Goal: Complete application form: Complete application form

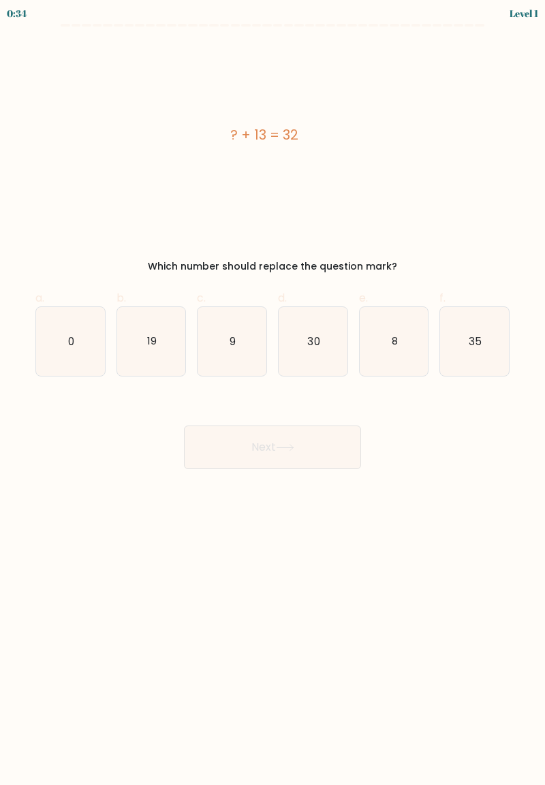
click at [174, 330] on icon "19" at bounding box center [151, 341] width 69 height 69
click at [272, 393] on input "b. 19" at bounding box center [272, 397] width 1 height 9
radio input "true"
click at [322, 454] on button "Next" at bounding box center [272, 448] width 177 height 44
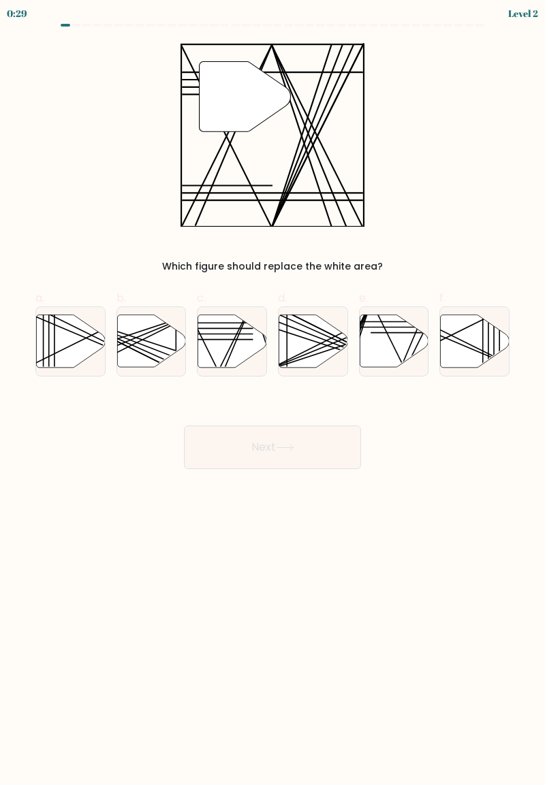
click at [242, 343] on icon at bounding box center [232, 341] width 69 height 52
click at [272, 393] on input "c." at bounding box center [272, 397] width 1 height 9
radio input "true"
click at [292, 446] on icon at bounding box center [285, 447] width 18 height 7
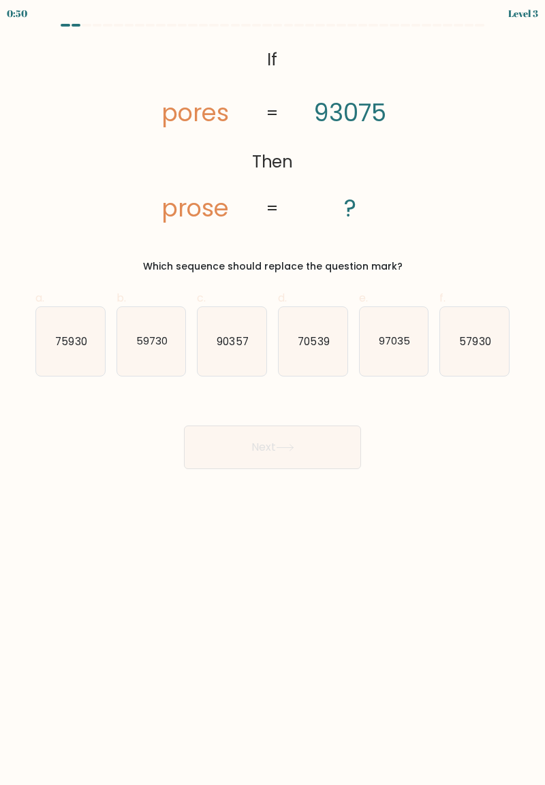
click at [232, 347] on text "90357" at bounding box center [232, 341] width 31 height 14
click at [272, 393] on input "c. 90357" at bounding box center [272, 397] width 1 height 9
radio input "true"
click at [257, 456] on button "Next" at bounding box center [272, 448] width 177 height 44
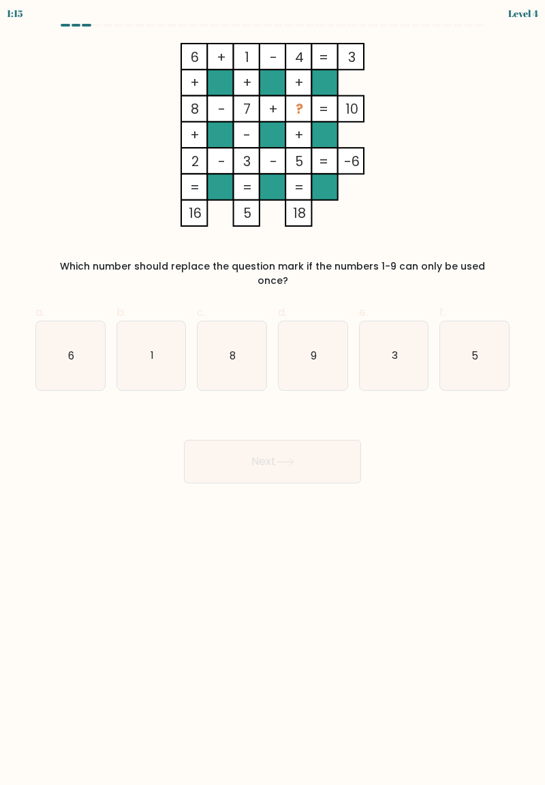
click at [324, 343] on icon "9" at bounding box center [313, 355] width 69 height 69
click at [273, 393] on input "d. 9" at bounding box center [272, 397] width 1 height 9
radio input "true"
click at [286, 462] on button "Next" at bounding box center [272, 462] width 177 height 44
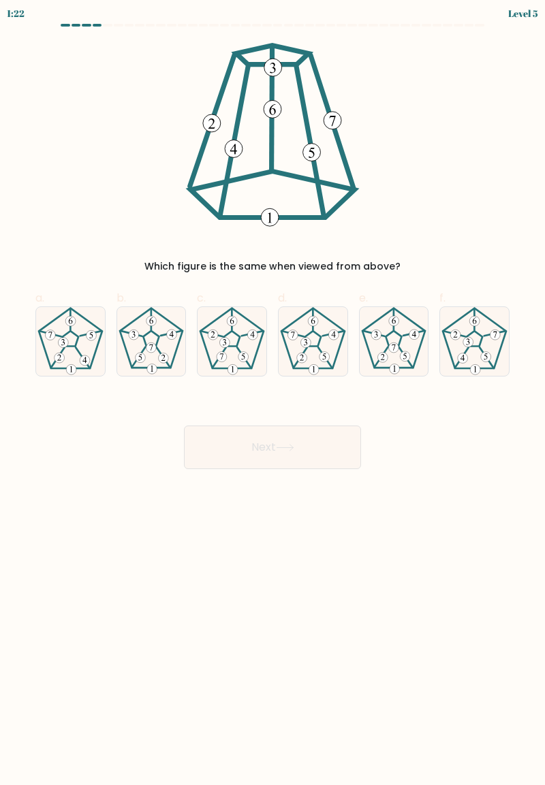
click at [482, 357] on 780 at bounding box center [486, 356] width 10 height 10
click at [273, 393] on input "f." at bounding box center [272, 397] width 1 height 9
radio input "true"
click at [339, 456] on button "Next" at bounding box center [272, 448] width 177 height 44
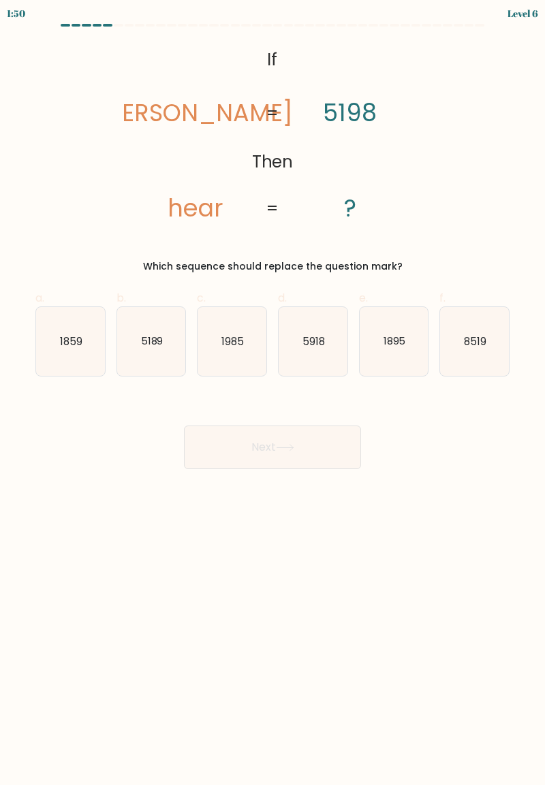
click at [242, 361] on icon "1985" at bounding box center [232, 341] width 69 height 69
click at [272, 393] on input "c. 1985" at bounding box center [272, 397] width 1 height 9
radio input "true"
click at [313, 456] on button "Next" at bounding box center [272, 448] width 177 height 44
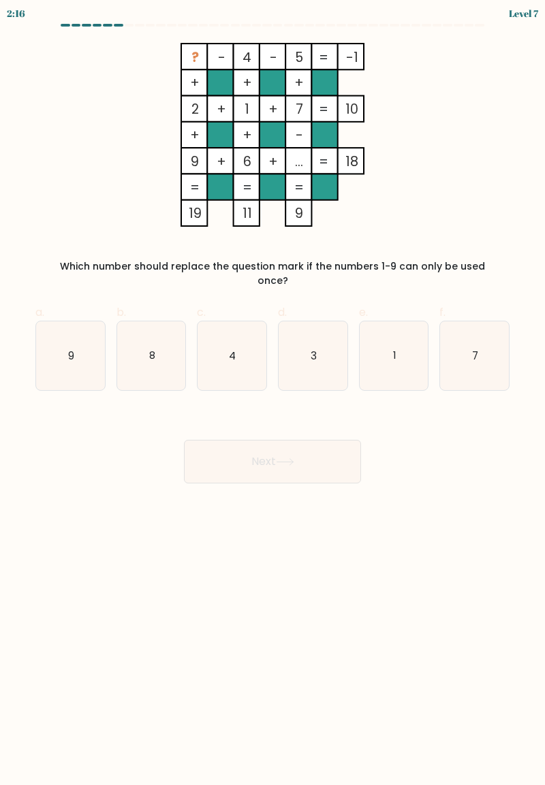
click at [146, 358] on icon "8" at bounding box center [151, 355] width 69 height 69
click at [272, 393] on input "b. 8" at bounding box center [272, 397] width 1 height 9
radio input "true"
click at [292, 454] on button "Next" at bounding box center [272, 462] width 177 height 44
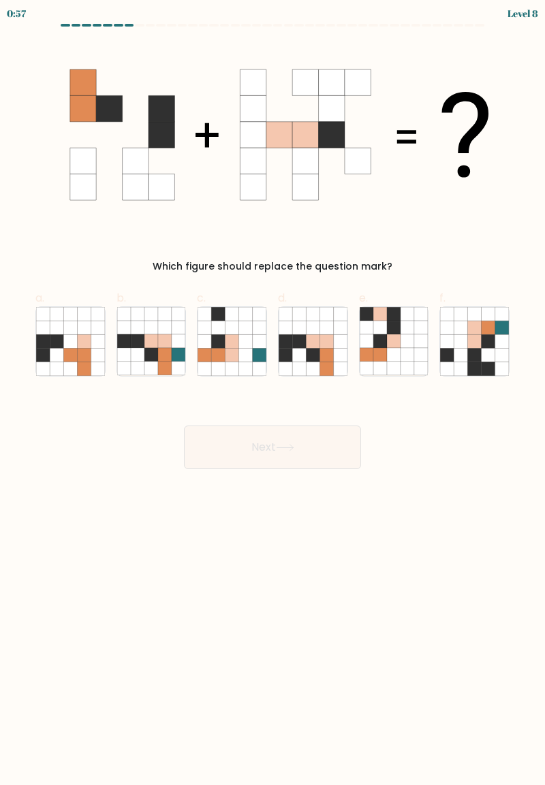
click at [419, 362] on icon at bounding box center [421, 369] width 14 height 14
click at [273, 393] on input "e." at bounding box center [272, 397] width 1 height 9
radio input "true"
click at [333, 362] on icon at bounding box center [326, 369] width 14 height 14
click at [273, 393] on input "d." at bounding box center [272, 397] width 1 height 9
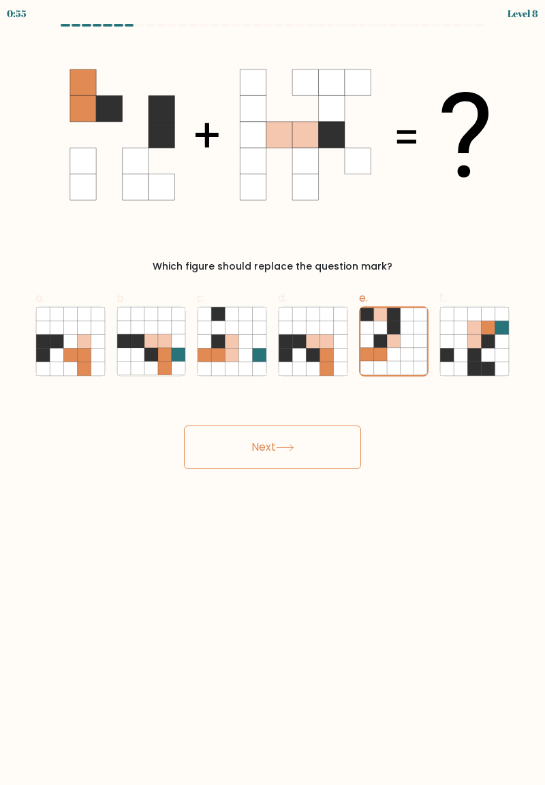
radio input "true"
click at [341, 439] on button "Next" at bounding box center [272, 448] width 177 height 44
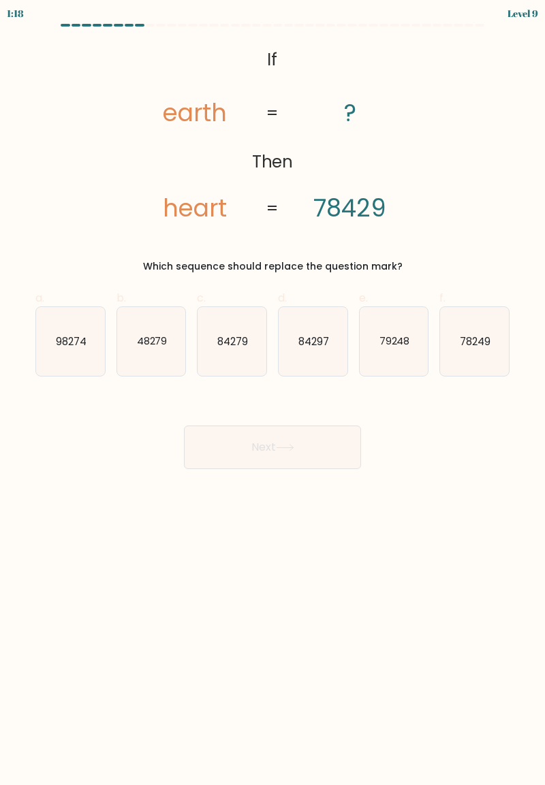
click at [322, 366] on icon "84297" at bounding box center [313, 341] width 69 height 69
click at [273, 393] on input "d. 84297" at bounding box center [272, 397] width 1 height 9
radio input "true"
click at [314, 437] on button "Next" at bounding box center [272, 448] width 177 height 44
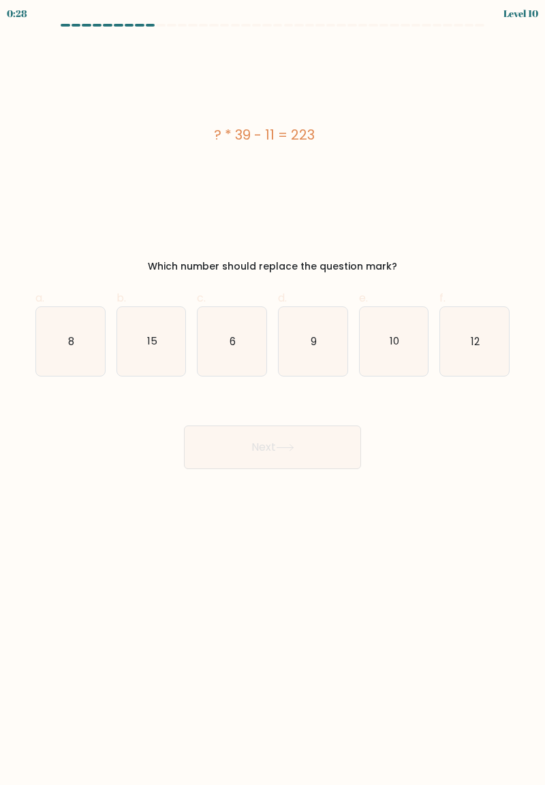
click at [112, 542] on body "0:28 Level 10 8" at bounding box center [272, 392] width 545 height 785
click at [166, 663] on body "0:24 Level 10 8" at bounding box center [272, 392] width 545 height 785
click at [308, 428] on button "Next" at bounding box center [272, 448] width 177 height 44
click at [317, 369] on icon "9" at bounding box center [313, 341] width 69 height 69
click at [273, 393] on input "d. 9" at bounding box center [272, 397] width 1 height 9
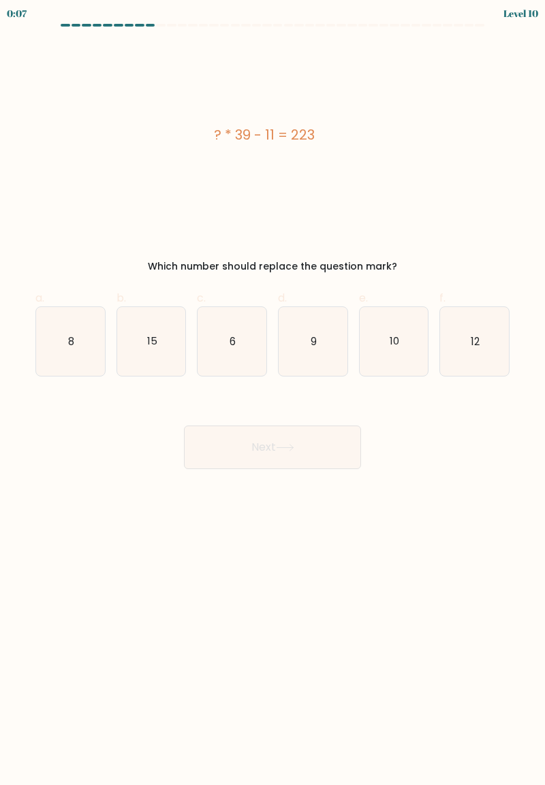
radio input "true"
click at [305, 444] on button "Next" at bounding box center [272, 448] width 177 height 44
click at [274, 456] on button "Next" at bounding box center [272, 448] width 177 height 44
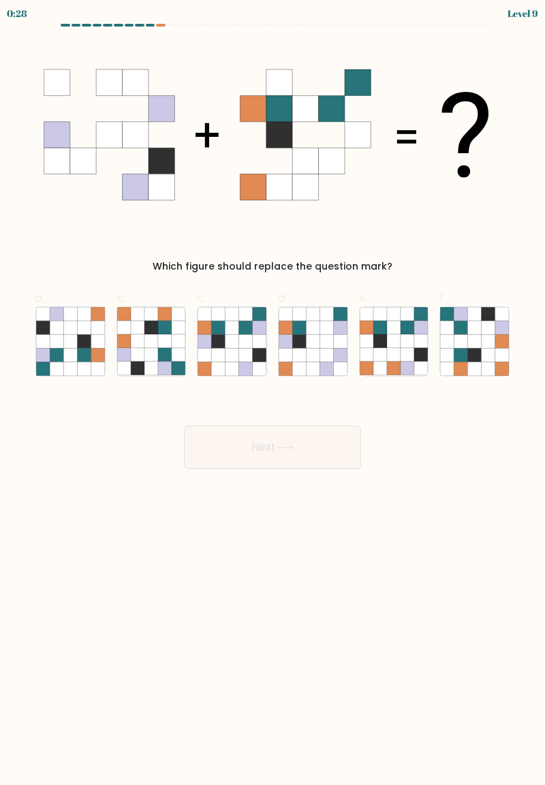
click at [241, 347] on icon at bounding box center [246, 341] width 14 height 14
click at [272, 393] on input "c." at bounding box center [272, 397] width 1 height 9
radio input "true"
click at [279, 447] on icon at bounding box center [285, 447] width 18 height 7
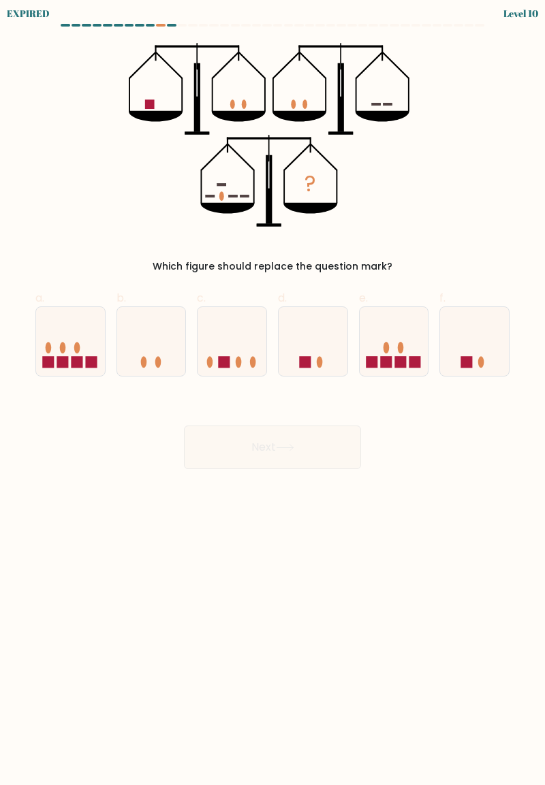
click at [226, 341] on icon at bounding box center [232, 341] width 69 height 57
click at [272, 393] on input "c." at bounding box center [272, 397] width 1 height 9
radio input "true"
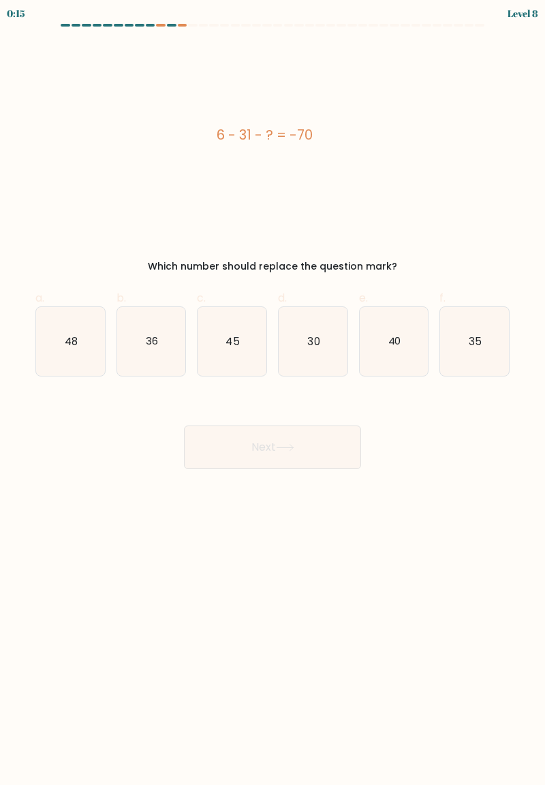
click at [238, 357] on icon "45" at bounding box center [232, 341] width 69 height 69
click at [272, 393] on input "c. 45" at bounding box center [272, 397] width 1 height 9
radio input "true"
click at [279, 467] on button "Next" at bounding box center [272, 448] width 177 height 44
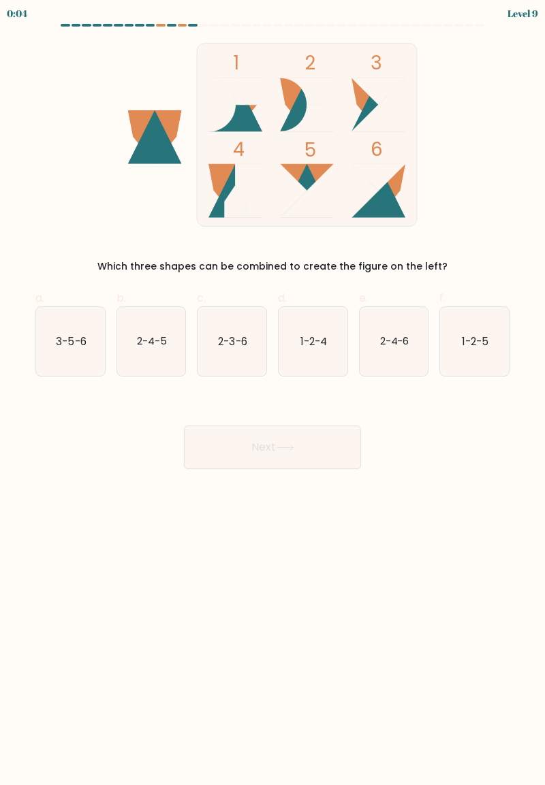
click at [321, 342] on text "1-2-4" at bounding box center [313, 341] width 27 height 14
click at [273, 393] on input "d. 1-2-4" at bounding box center [272, 397] width 1 height 9
radio input "true"
click at [294, 455] on button "Next" at bounding box center [272, 448] width 177 height 44
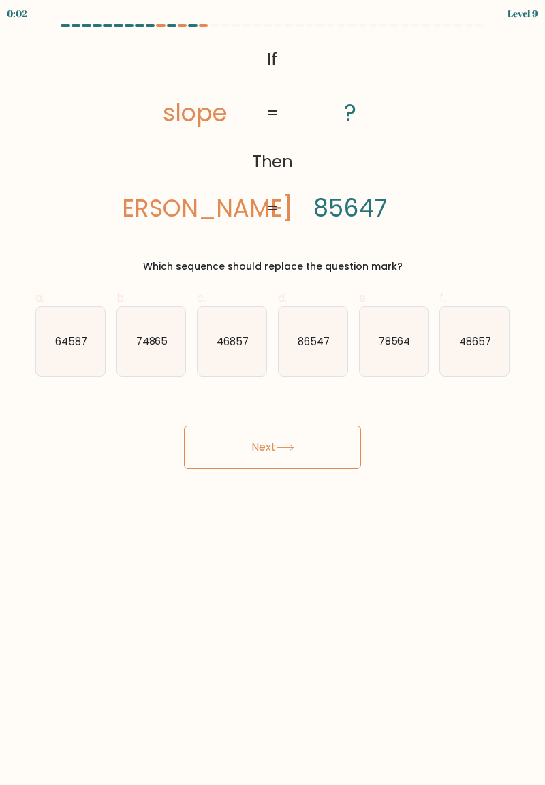
click at [298, 454] on button "Next" at bounding box center [272, 448] width 177 height 44
click at [321, 350] on icon "86547" at bounding box center [313, 341] width 69 height 69
click at [273, 393] on input "d. 86547" at bounding box center [272, 397] width 1 height 9
radio input "true"
click at [304, 430] on button "Next" at bounding box center [272, 448] width 177 height 44
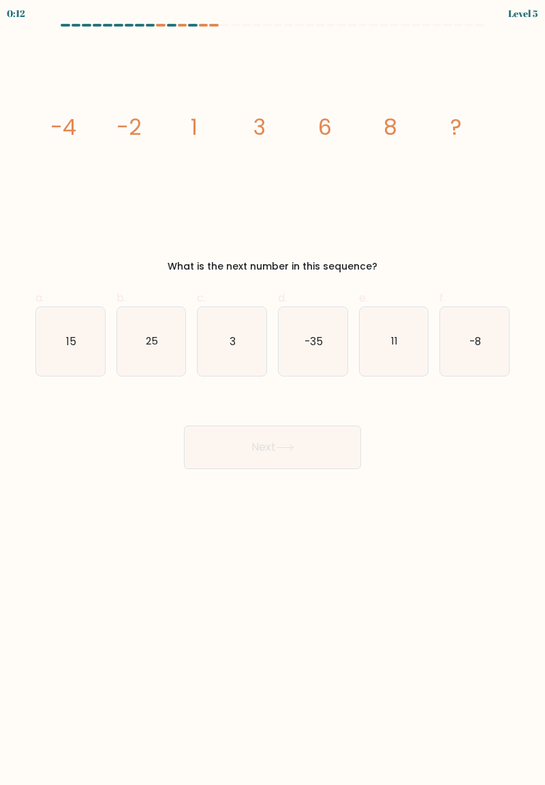
click at [380, 354] on icon "11" at bounding box center [394, 341] width 69 height 69
click at [273, 393] on input "e. 11" at bounding box center [272, 397] width 1 height 9
radio input "true"
click at [321, 445] on button "Next" at bounding box center [272, 448] width 177 height 44
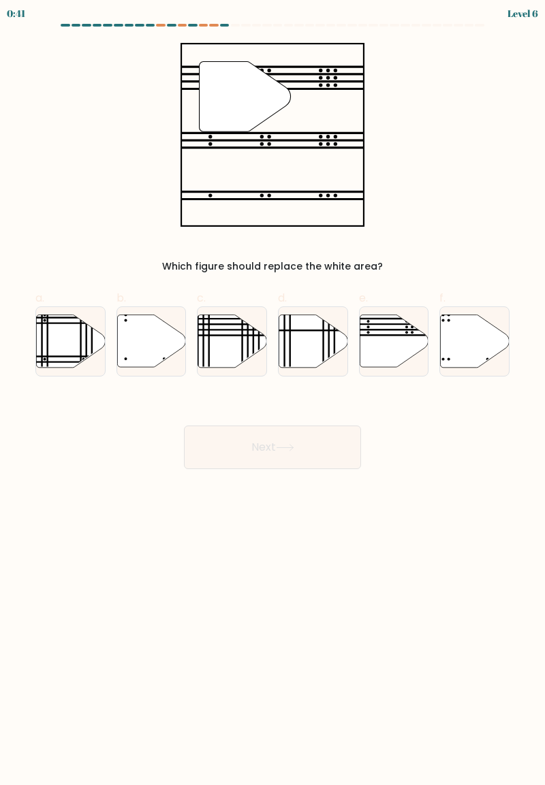
click at [392, 342] on icon at bounding box center [394, 341] width 69 height 52
click at [273, 393] on input "e." at bounding box center [272, 397] width 1 height 9
radio input "true"
click at [314, 447] on button "Next" at bounding box center [272, 448] width 177 height 44
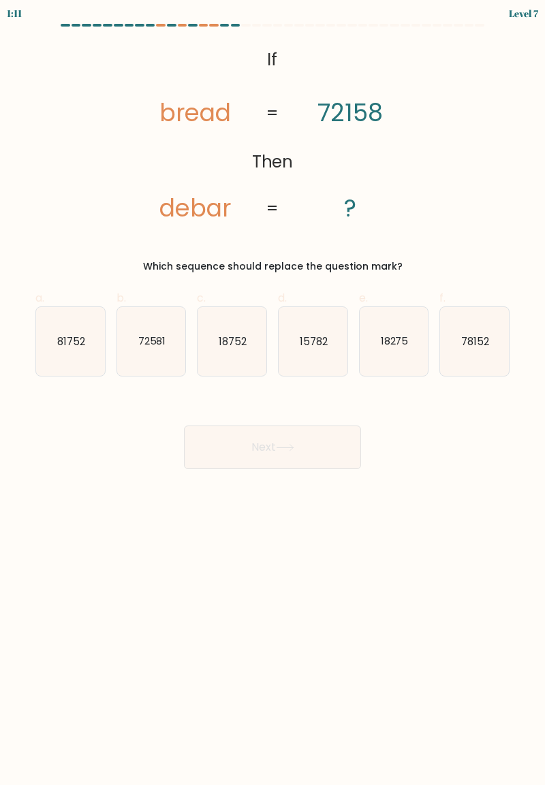
click at [79, 336] on text "81752" at bounding box center [71, 341] width 28 height 14
click at [272, 393] on input "a. 81752" at bounding box center [272, 397] width 1 height 9
radio input "true"
click at [270, 447] on button "Next" at bounding box center [272, 448] width 177 height 44
click at [268, 458] on button "Next" at bounding box center [272, 448] width 177 height 44
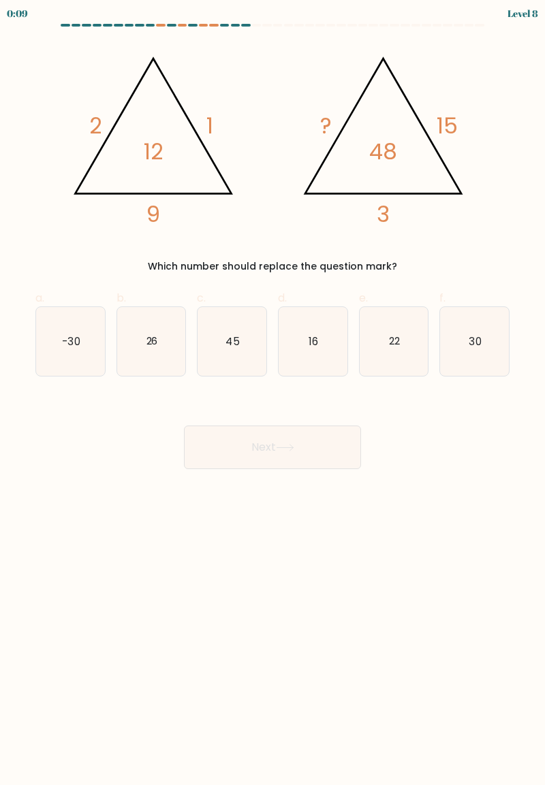
click at [505, 338] on icon "30" at bounding box center [474, 341] width 69 height 69
click at [273, 393] on input "f. 30" at bounding box center [272, 397] width 1 height 9
radio input "true"
click at [347, 450] on button "Next" at bounding box center [272, 448] width 177 height 44
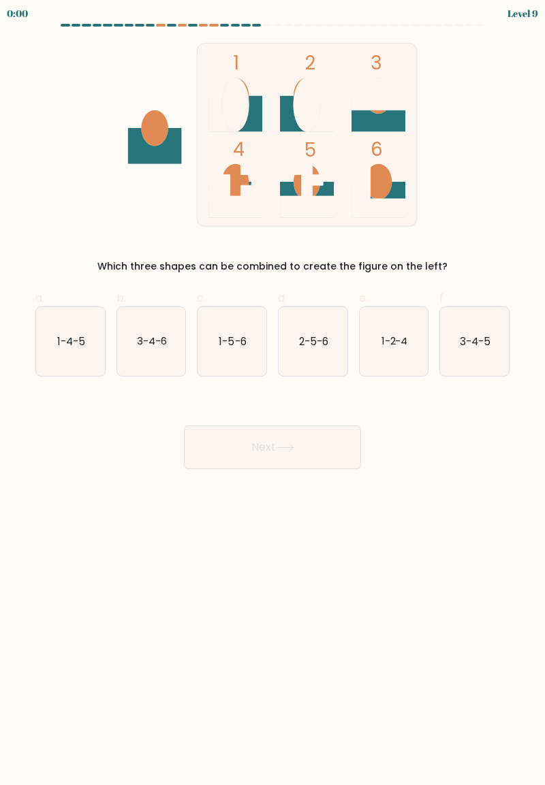
click at [482, 334] on text "3-4-5" at bounding box center [475, 341] width 31 height 14
click at [273, 393] on input "f. 3-4-5" at bounding box center [272, 397] width 1 height 9
radio input "true"
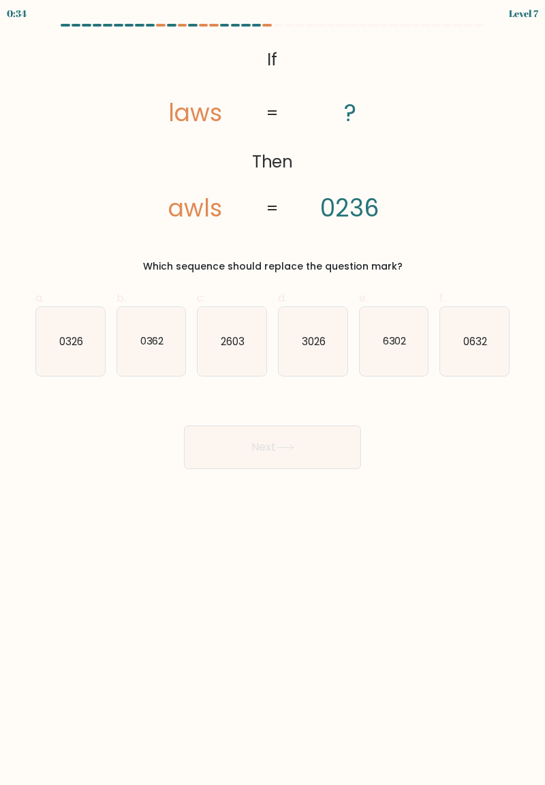
click at [321, 356] on icon "3026" at bounding box center [313, 341] width 69 height 69
click at [273, 393] on input "d. 3026" at bounding box center [272, 397] width 1 height 9
radio input "true"
click at [296, 458] on button "Next" at bounding box center [272, 448] width 177 height 44
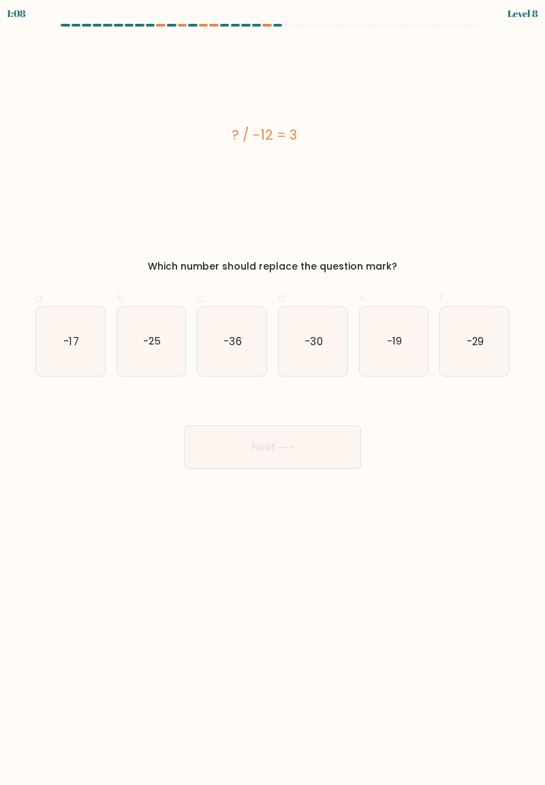
click at [244, 347] on icon "-36" at bounding box center [232, 341] width 69 height 69
click at [272, 393] on input "c. -36" at bounding box center [272, 397] width 1 height 9
radio input "true"
click at [279, 459] on button "Next" at bounding box center [272, 448] width 177 height 44
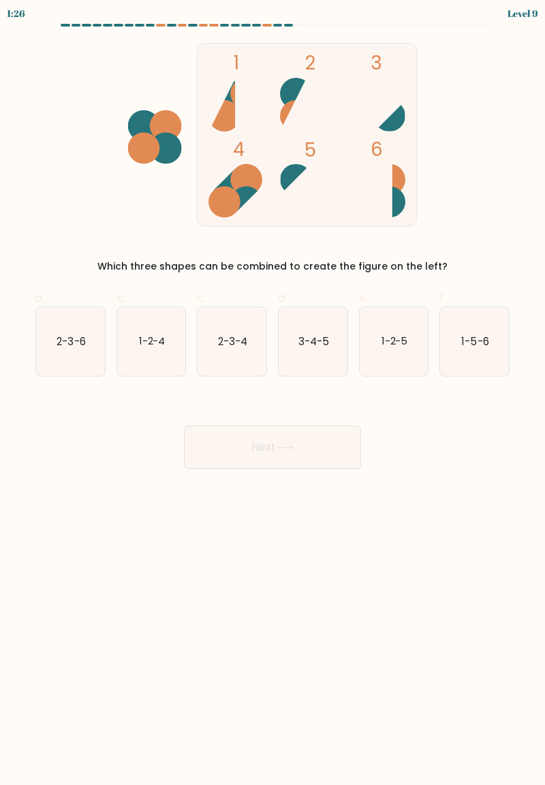
click at [317, 353] on icon "3-4-5" at bounding box center [313, 341] width 69 height 69
click at [273, 393] on input "d. 3-4-5" at bounding box center [272, 397] width 1 height 9
radio input "true"
click at [242, 439] on button "Next" at bounding box center [272, 448] width 177 height 44
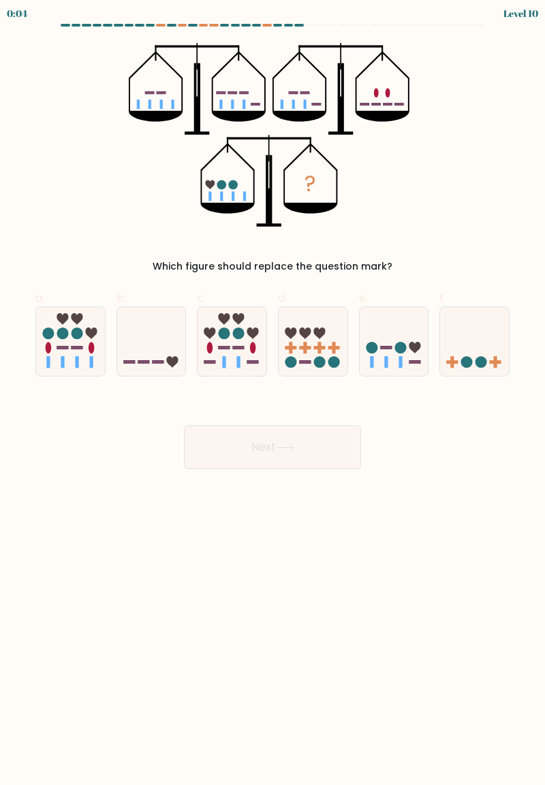
click at [157, 342] on icon at bounding box center [151, 341] width 69 height 57
click at [272, 393] on input "b." at bounding box center [272, 397] width 1 height 9
radio input "true"
click at [267, 459] on button "Next" at bounding box center [272, 448] width 177 height 44
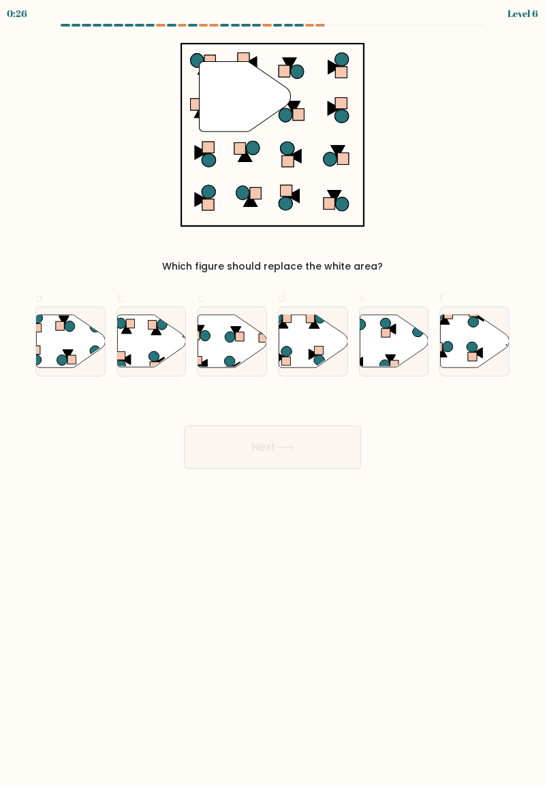
click at [494, 349] on icon at bounding box center [475, 341] width 69 height 52
click at [273, 393] on input "f." at bounding box center [272, 397] width 1 height 9
radio input "true"
click at [333, 462] on button "Next" at bounding box center [272, 448] width 177 height 44
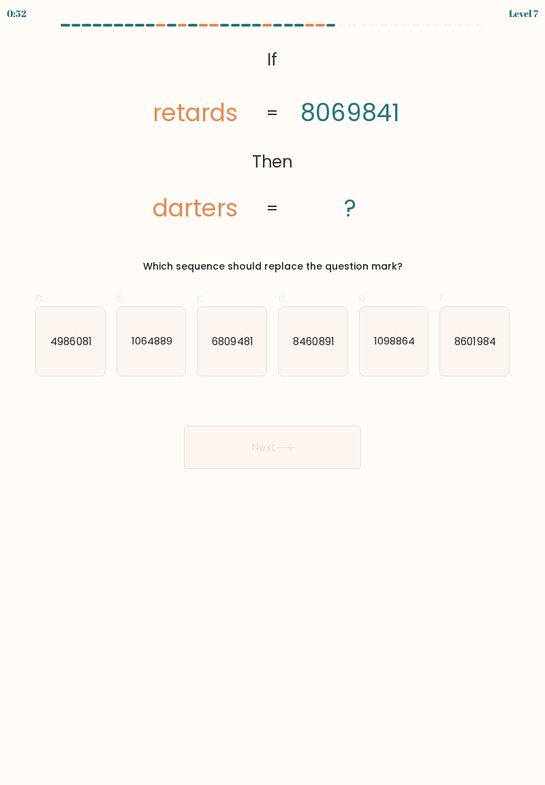
click at [67, 360] on icon "4986081" at bounding box center [70, 341] width 69 height 69
click at [272, 393] on input "a. 4986081" at bounding box center [272, 397] width 1 height 9
radio input "true"
click at [276, 457] on button "Next" at bounding box center [272, 448] width 177 height 44
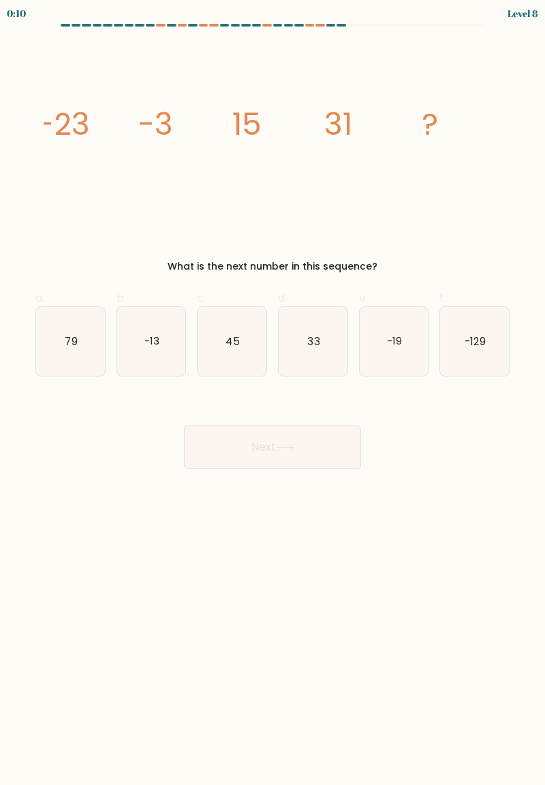
click at [66, 351] on icon "79" at bounding box center [70, 341] width 69 height 69
click at [272, 393] on input "a. 79" at bounding box center [272, 397] width 1 height 9
radio input "true"
click at [233, 350] on icon "45" at bounding box center [232, 341] width 69 height 69
click at [272, 393] on input "c. 45" at bounding box center [272, 397] width 1 height 9
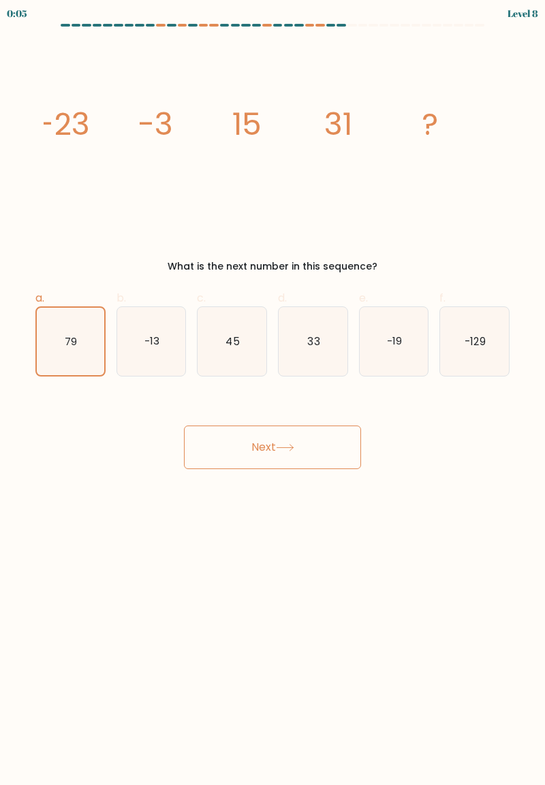
radio input "true"
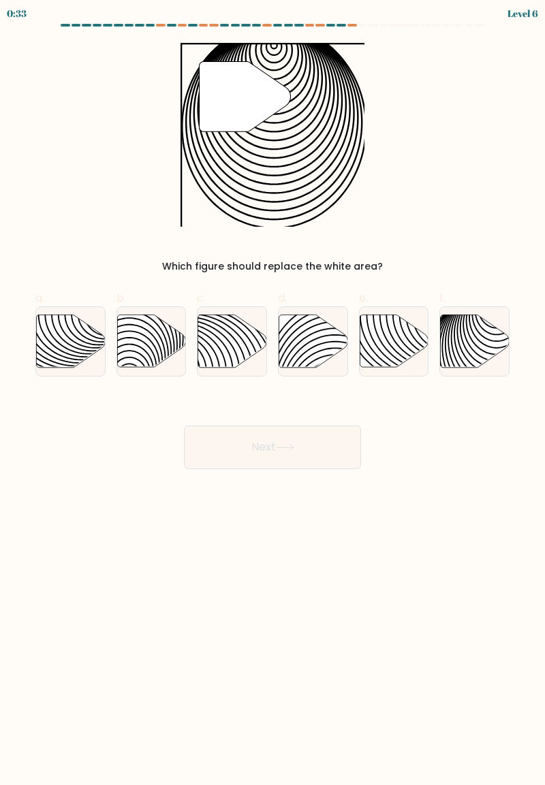
click at [465, 345] on icon at bounding box center [475, 341] width 69 height 52
click at [273, 393] on input "f." at bounding box center [272, 397] width 1 height 9
radio input "true"
click at [341, 452] on button "Next" at bounding box center [272, 448] width 177 height 44
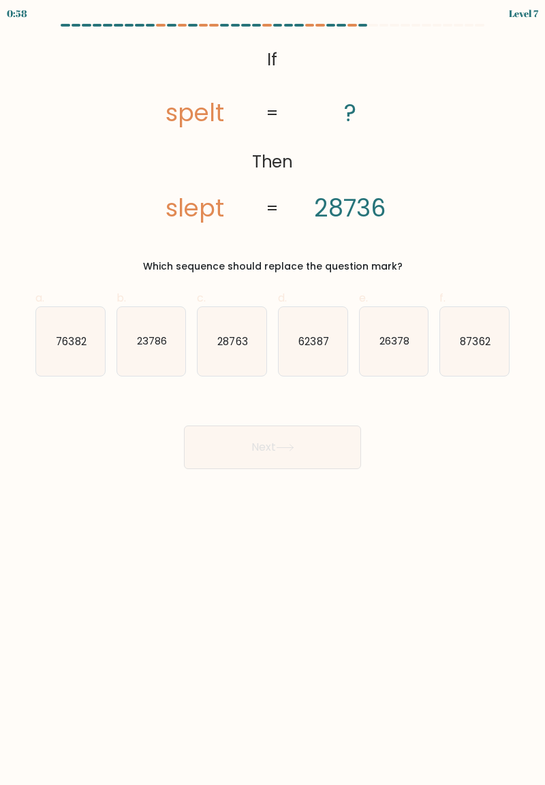
click at [149, 359] on icon "23786" at bounding box center [151, 341] width 69 height 69
click at [272, 393] on input "b. 23786" at bounding box center [272, 397] width 1 height 9
radio input "true"
click at [296, 453] on button "Next" at bounding box center [272, 448] width 177 height 44
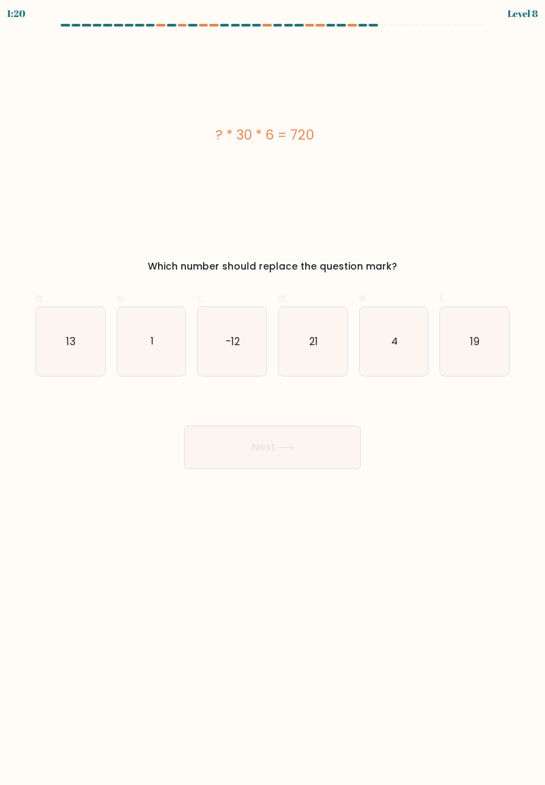
click at [411, 326] on icon "4" at bounding box center [394, 341] width 69 height 69
click at [273, 393] on input "e. 4" at bounding box center [272, 397] width 1 height 9
radio input "true"
click at [327, 448] on button "Next" at bounding box center [272, 448] width 177 height 44
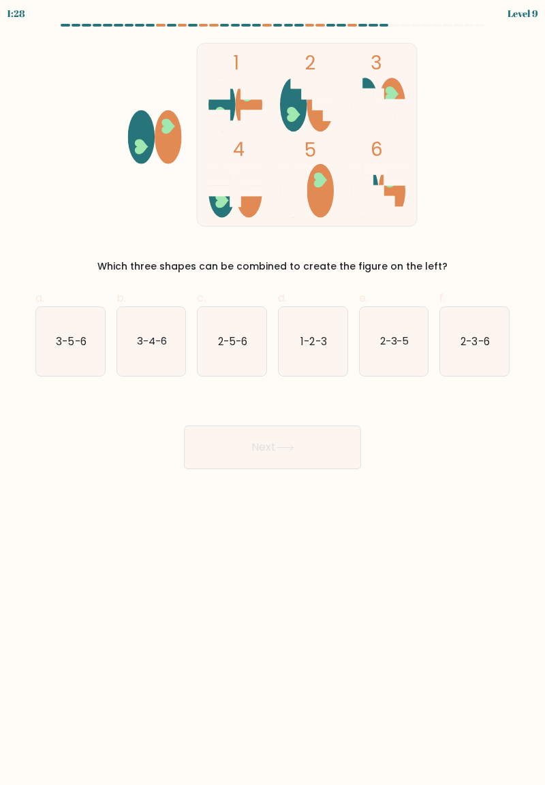
click at [479, 364] on icon "2-3-6" at bounding box center [474, 341] width 69 height 69
click at [273, 393] on input "f. 2-3-6" at bounding box center [272, 397] width 1 height 9
radio input "true"
click at [309, 452] on button "Next" at bounding box center [272, 448] width 177 height 44
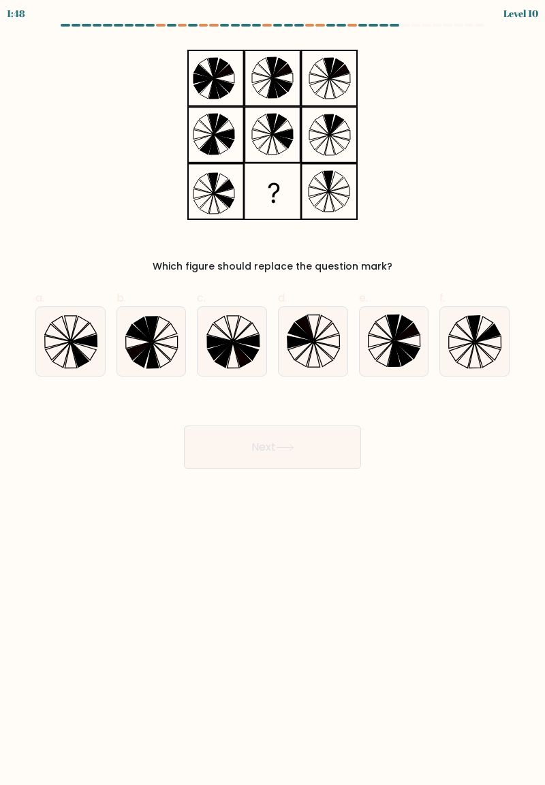
click at [474, 354] on icon at bounding box center [474, 341] width 69 height 69
click at [273, 393] on input "f." at bounding box center [272, 397] width 1 height 9
radio input "true"
click at [347, 458] on button "Next" at bounding box center [272, 448] width 177 height 44
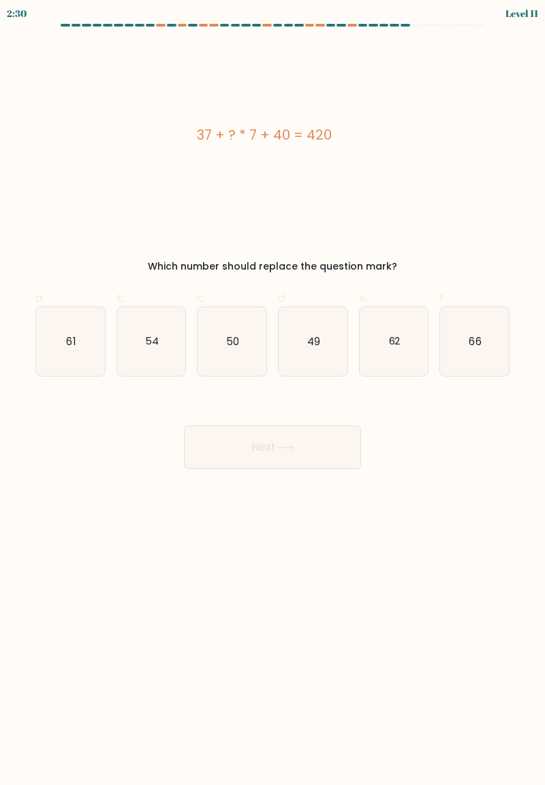
click at [334, 429] on button "Next" at bounding box center [272, 448] width 177 height 44
click at [230, 360] on icon "50" at bounding box center [232, 341] width 69 height 69
click at [272, 393] on input "c. 50" at bounding box center [272, 397] width 1 height 9
radio input "true"
click at [270, 454] on button "Next" at bounding box center [272, 448] width 177 height 44
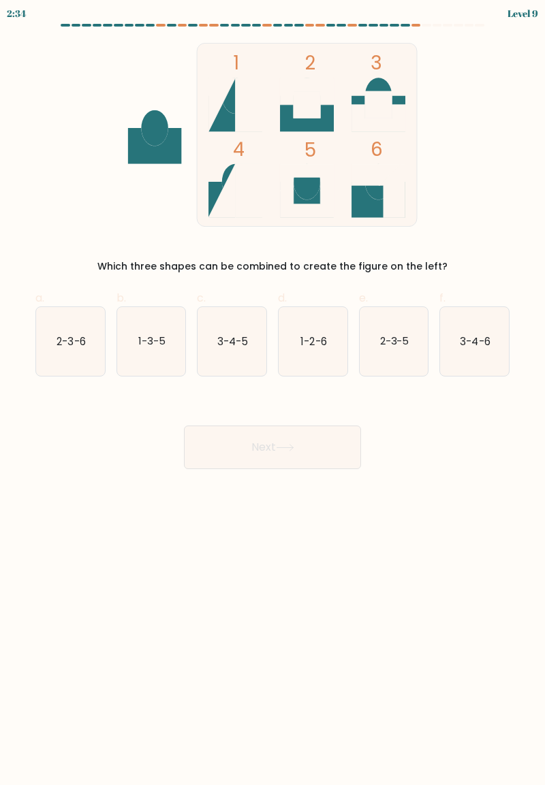
click at [390, 338] on text "2-3-5" at bounding box center [393, 341] width 29 height 14
click at [273, 393] on input "e. 2-3-5" at bounding box center [272, 397] width 1 height 9
radio input "true"
click at [317, 462] on button "Next" at bounding box center [272, 448] width 177 height 44
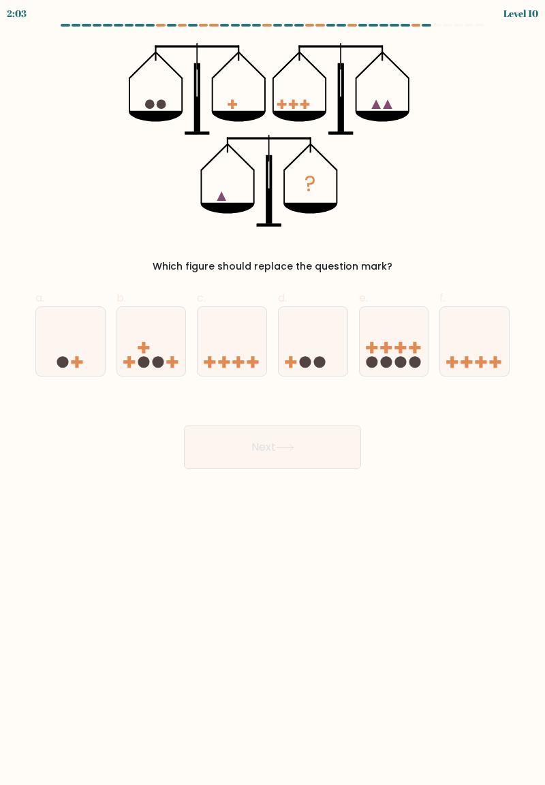
click at [84, 347] on icon at bounding box center [70, 341] width 69 height 57
click at [272, 393] on input "a." at bounding box center [272, 397] width 1 height 9
radio input "true"
click at [269, 454] on button "Next" at bounding box center [272, 448] width 177 height 44
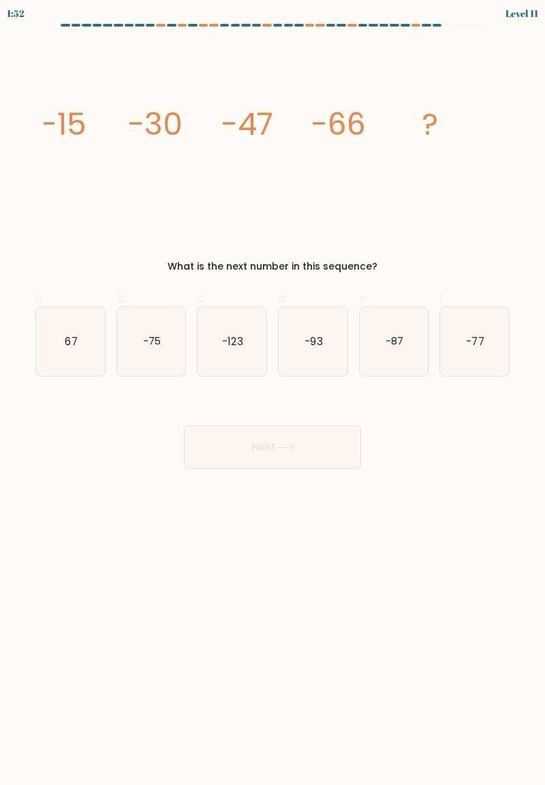
click at [166, 351] on icon "-75" at bounding box center [151, 341] width 69 height 69
click at [272, 393] on input "b. -75" at bounding box center [272, 397] width 1 height 9
radio input "true"
click at [254, 454] on button "Next" at bounding box center [272, 448] width 177 height 44
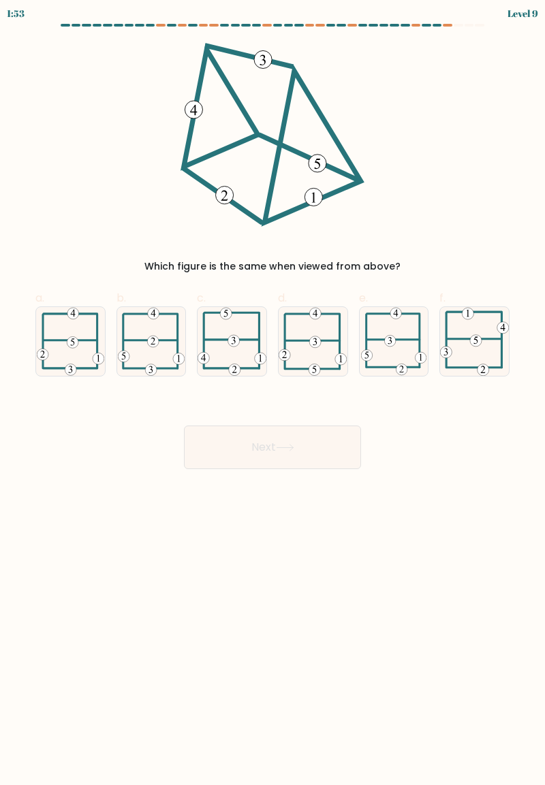
click at [227, 343] on icon at bounding box center [232, 341] width 69 height 68
click at [272, 393] on input "c." at bounding box center [272, 397] width 1 height 9
radio input "true"
click at [275, 454] on button "Next" at bounding box center [272, 448] width 177 height 44
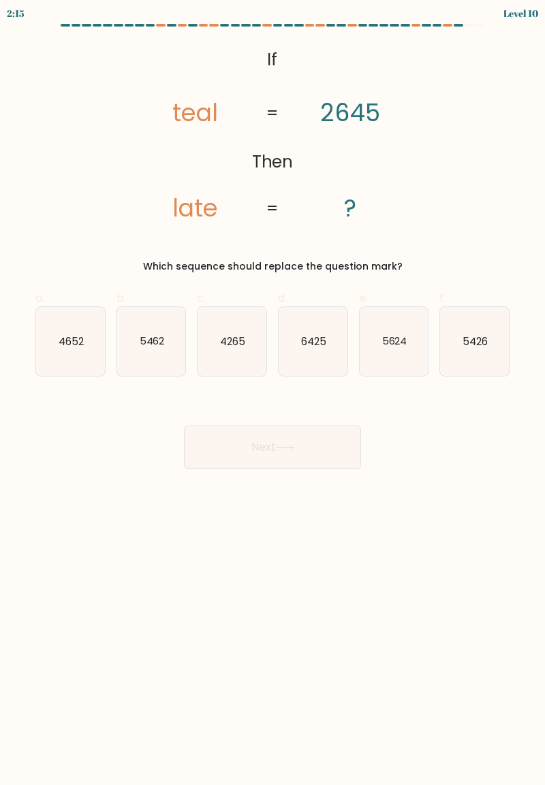
click at [157, 345] on text "5462" at bounding box center [151, 341] width 25 height 14
click at [272, 393] on input "b. 5462" at bounding box center [272, 397] width 1 height 9
radio input "true"
click at [267, 451] on button "Next" at bounding box center [272, 448] width 177 height 44
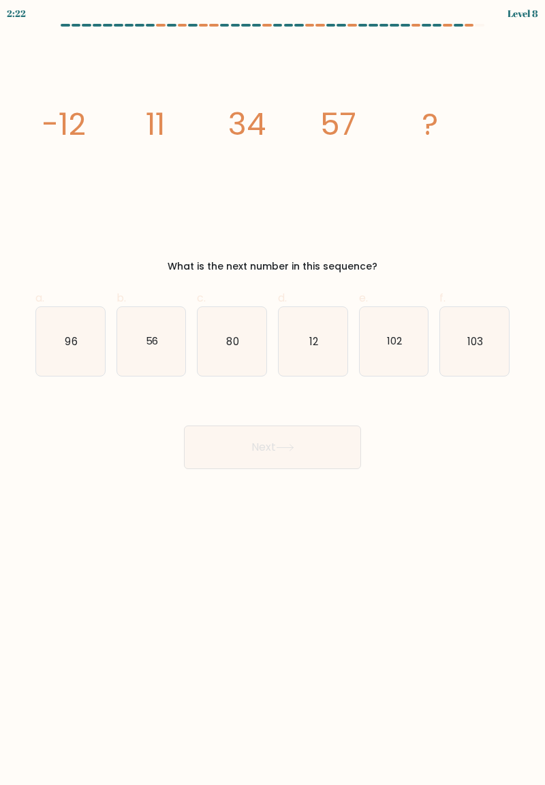
click at [244, 330] on icon "80" at bounding box center [232, 341] width 69 height 69
click at [272, 393] on input "c. 80" at bounding box center [272, 397] width 1 height 9
radio input "true"
click at [256, 458] on button "Next" at bounding box center [272, 448] width 177 height 44
click at [253, 447] on button "Next" at bounding box center [272, 448] width 177 height 44
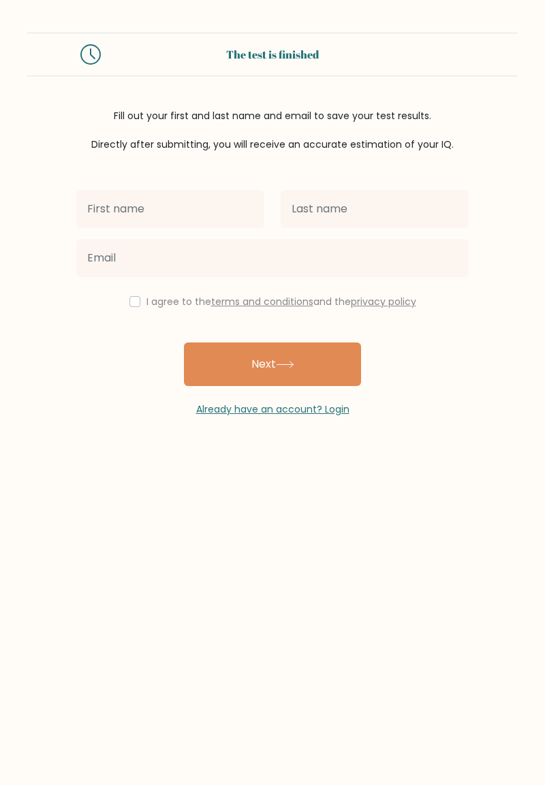
click at [198, 206] on input "text" at bounding box center [170, 209] width 188 height 38
type input "Drasht"
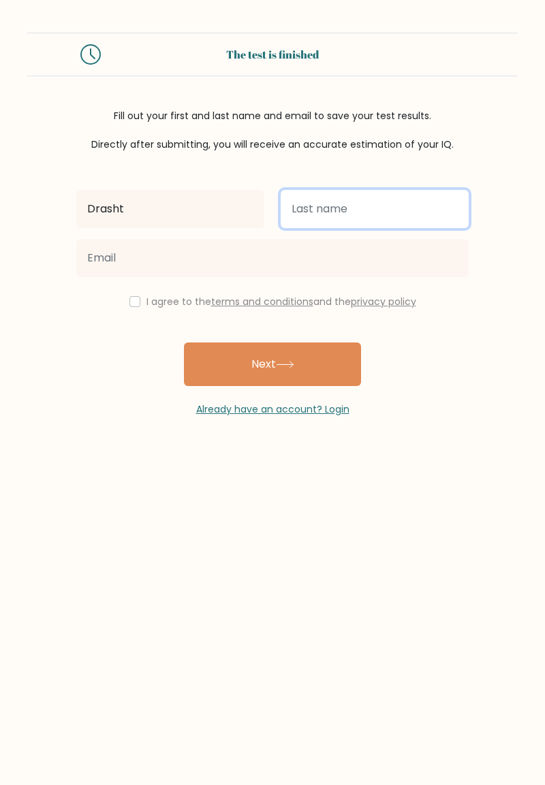
click at [400, 206] on input "text" at bounding box center [375, 209] width 188 height 38
type input "Panwar"
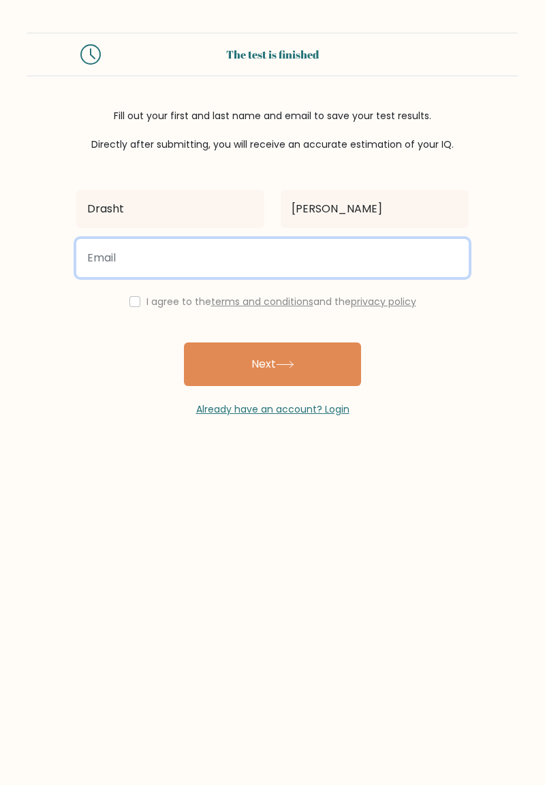
click at [248, 262] on input "email" at bounding box center [272, 258] width 392 height 38
type input "panwardrashti2018@gmail.com"
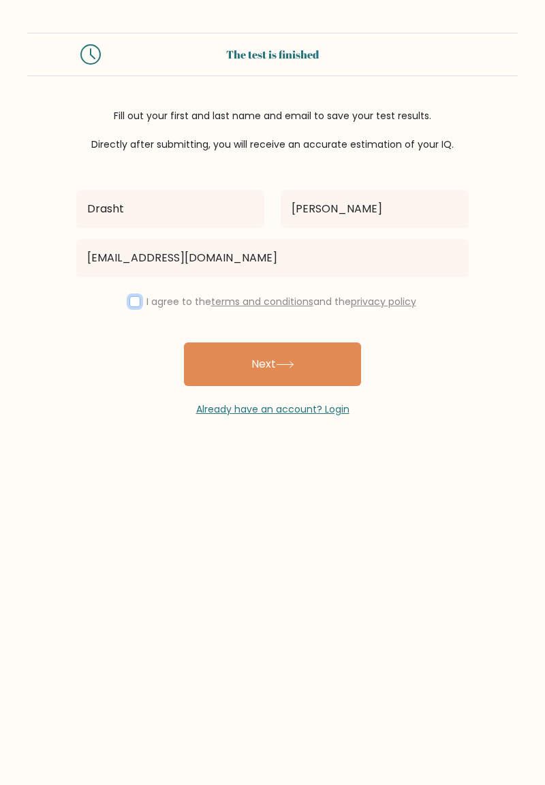
click at [129, 300] on input "checkbox" at bounding box center [134, 301] width 11 height 11
checkbox input "true"
click at [197, 364] on button "Next" at bounding box center [272, 365] width 177 height 44
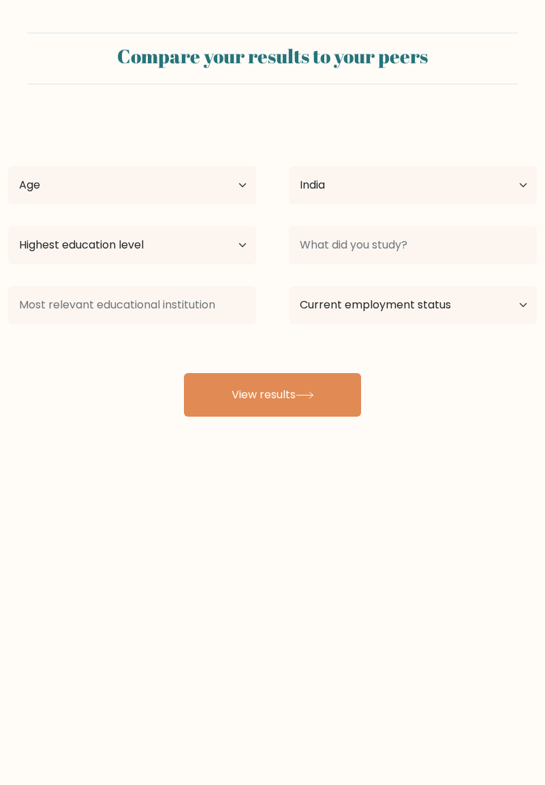
select select "IN"
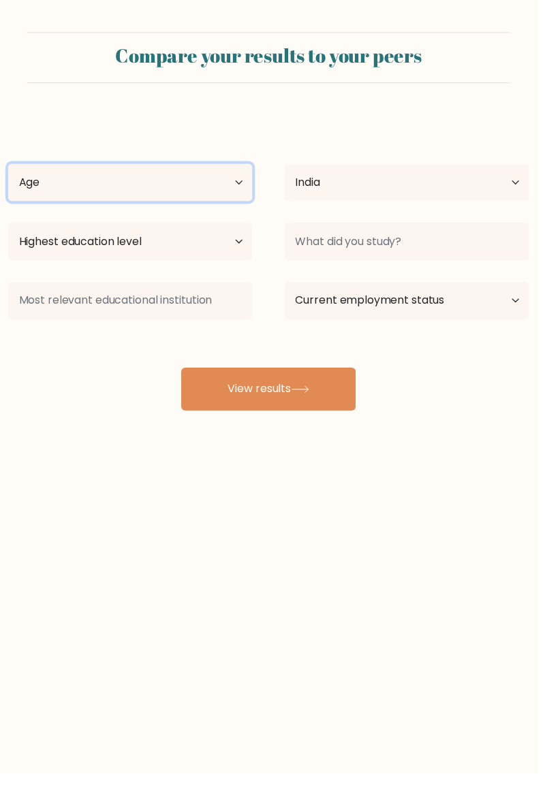
click at [38, 180] on select "Age Under [DEMOGRAPHIC_DATA] [DEMOGRAPHIC_DATA] [DEMOGRAPHIC_DATA] [DEMOGRAPHIC…" at bounding box center [132, 185] width 248 height 38
select select "18_24"
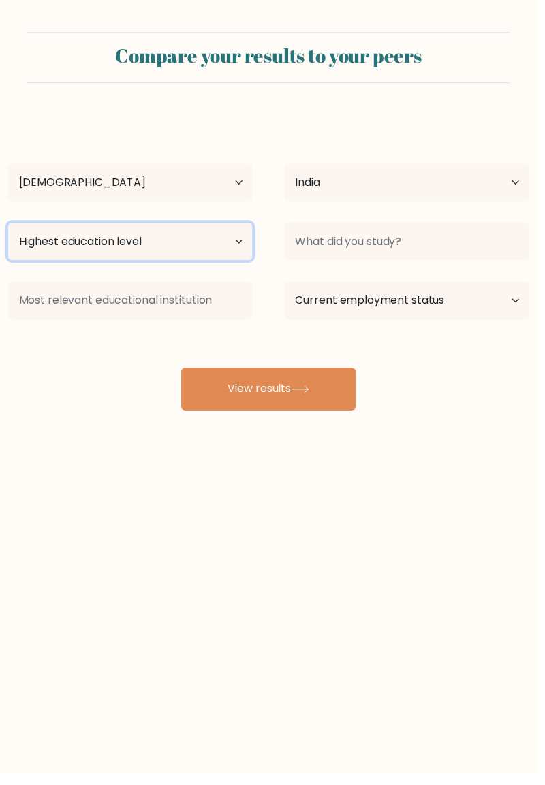
click at [25, 238] on select "Highest education level No schooling Primary Lower Secondary Upper Secondary Oc…" at bounding box center [132, 245] width 248 height 38
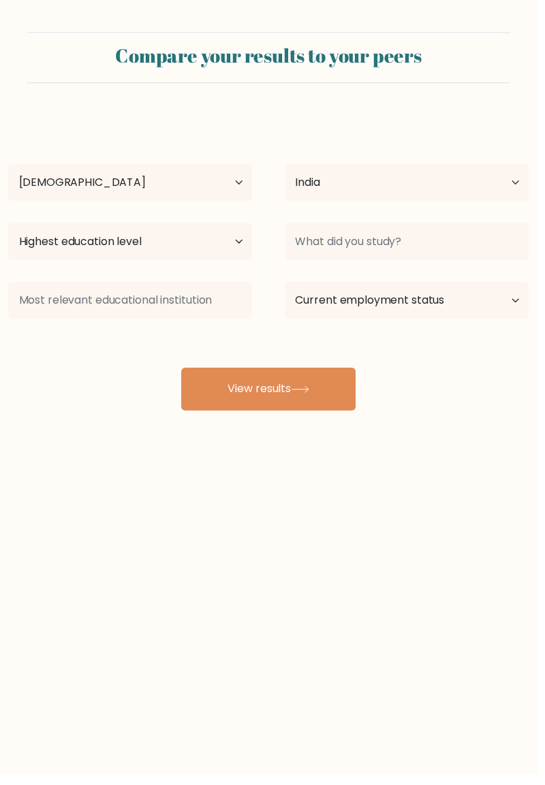
click at [457, 546] on body "Compare your results to your peers Drasht [PERSON_NAME] Age Under [DEMOGRAPHIC_…" at bounding box center [272, 392] width 545 height 785
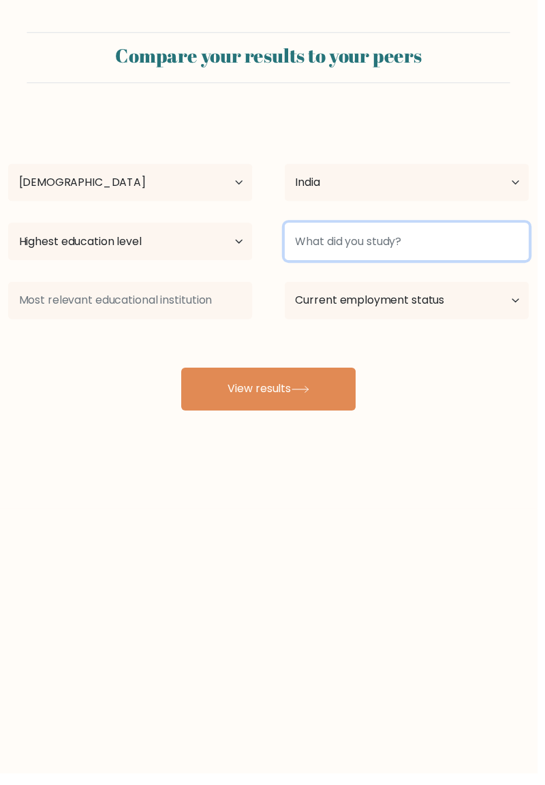
click at [511, 242] on input at bounding box center [413, 245] width 248 height 38
type input "B"
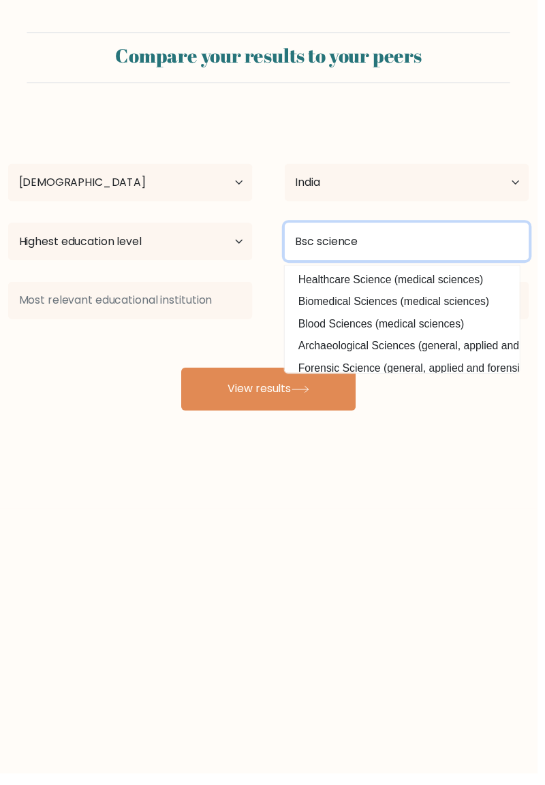
type input "Bsc science"
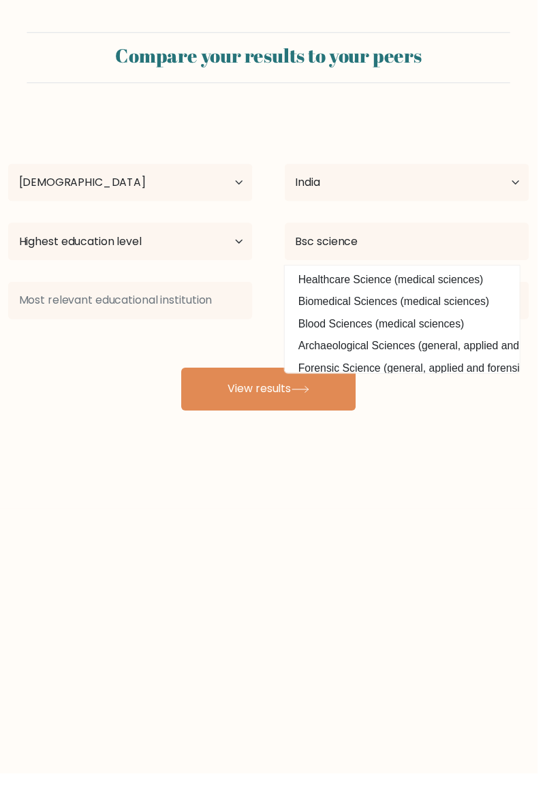
click at [445, 569] on body "Compare your results to your peers Drasht [PERSON_NAME] Age Under [DEMOGRAPHIC_…" at bounding box center [272, 392] width 545 height 785
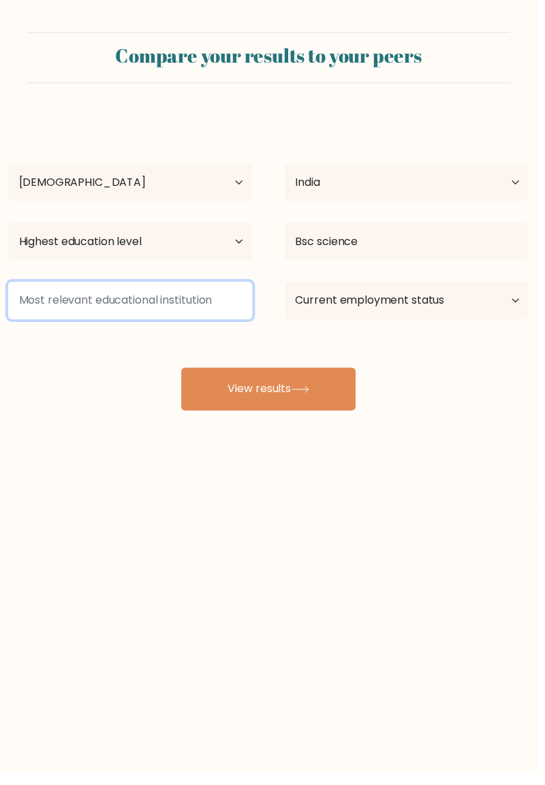
click at [20, 306] on input at bounding box center [132, 305] width 248 height 38
type input "St.r.c"
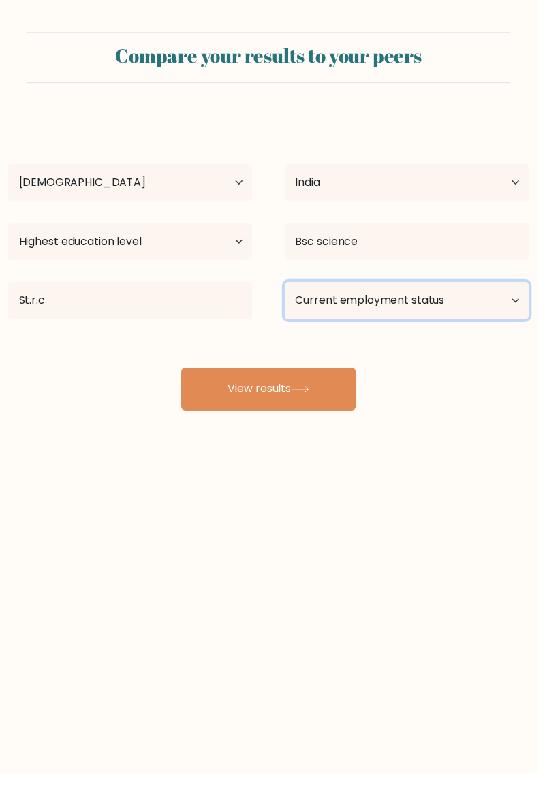
click at [390, 308] on select "Current employment status Employed Student Retired Other / prefer not to answer" at bounding box center [413, 305] width 248 height 38
select select "student"
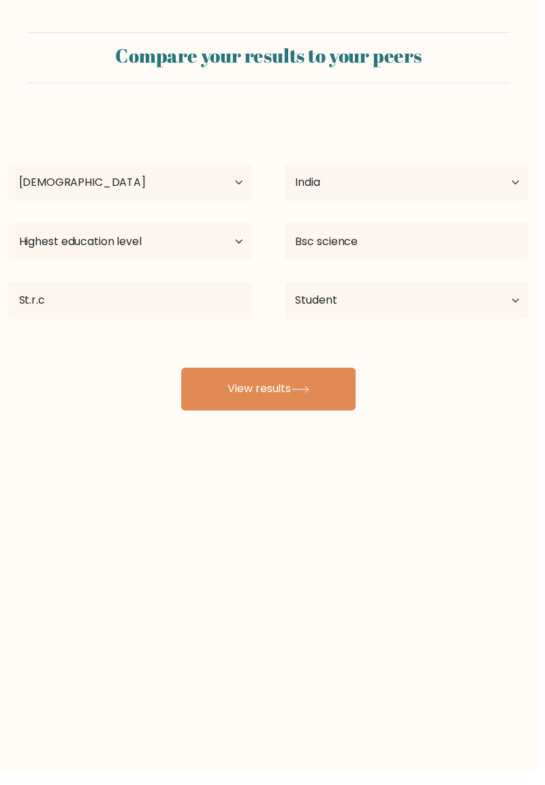
click at [329, 398] on button "View results" at bounding box center [272, 395] width 177 height 44
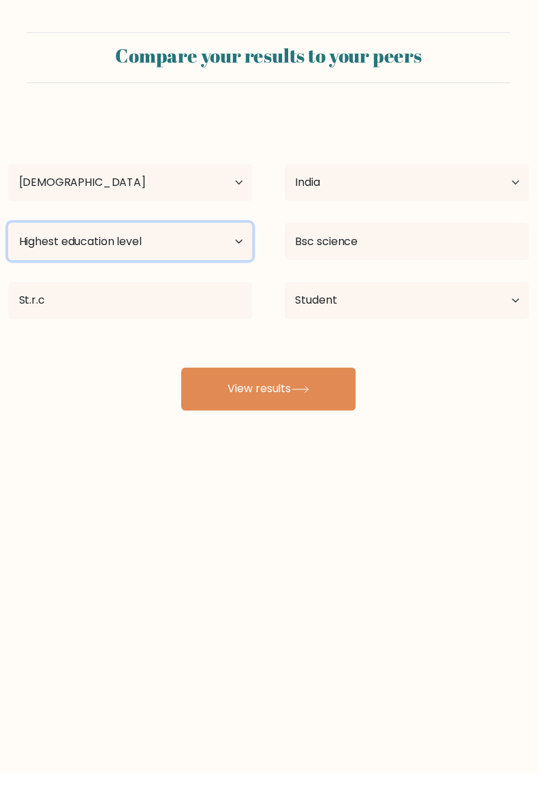
click at [21, 242] on select "Highest education level No schooling Primary Lower Secondary Upper Secondary Oc…" at bounding box center [132, 245] width 248 height 38
select select "primary"
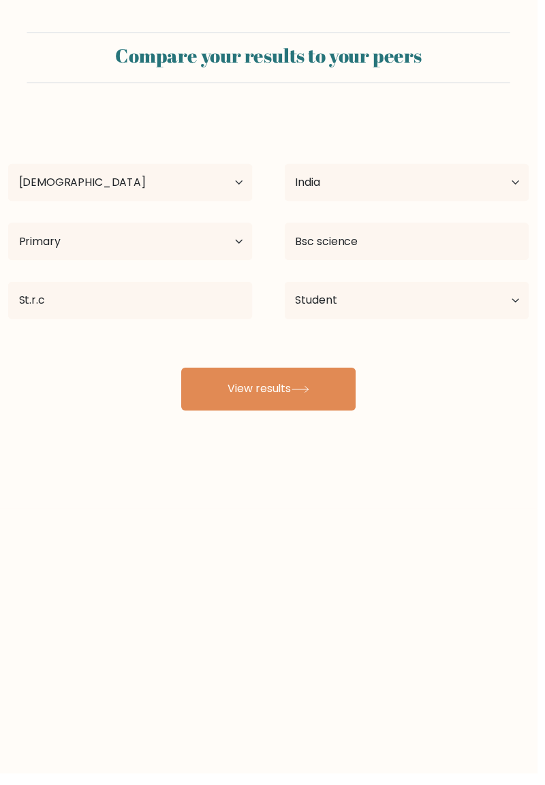
click at [344, 386] on button "View results" at bounding box center [272, 395] width 177 height 44
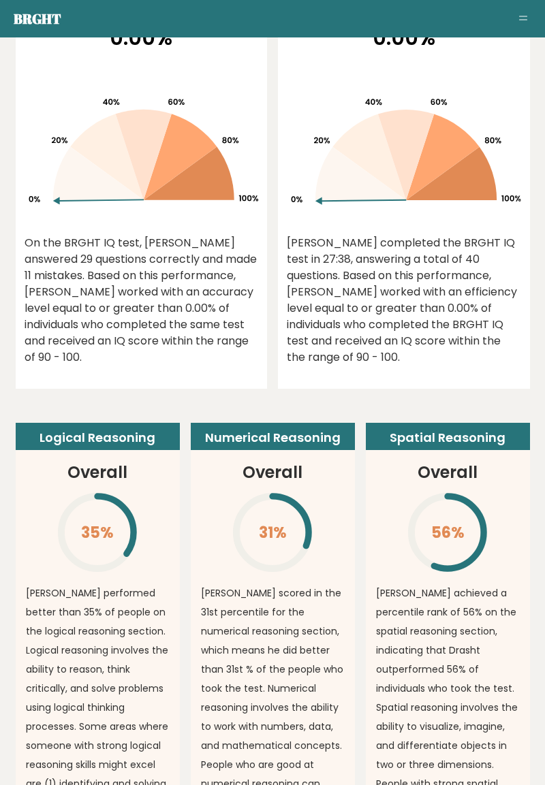
scroll to position [863, 0]
